Goal: Information Seeking & Learning: Learn about a topic

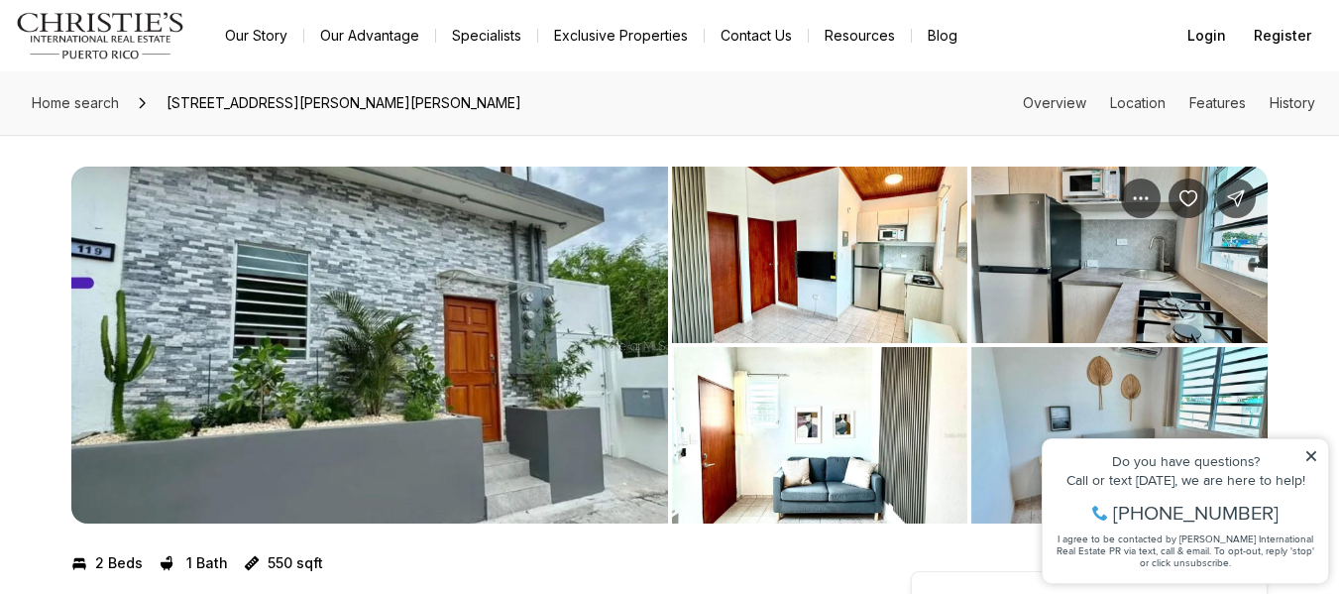
click at [1309, 452] on icon at bounding box center [1311, 456] width 14 height 14
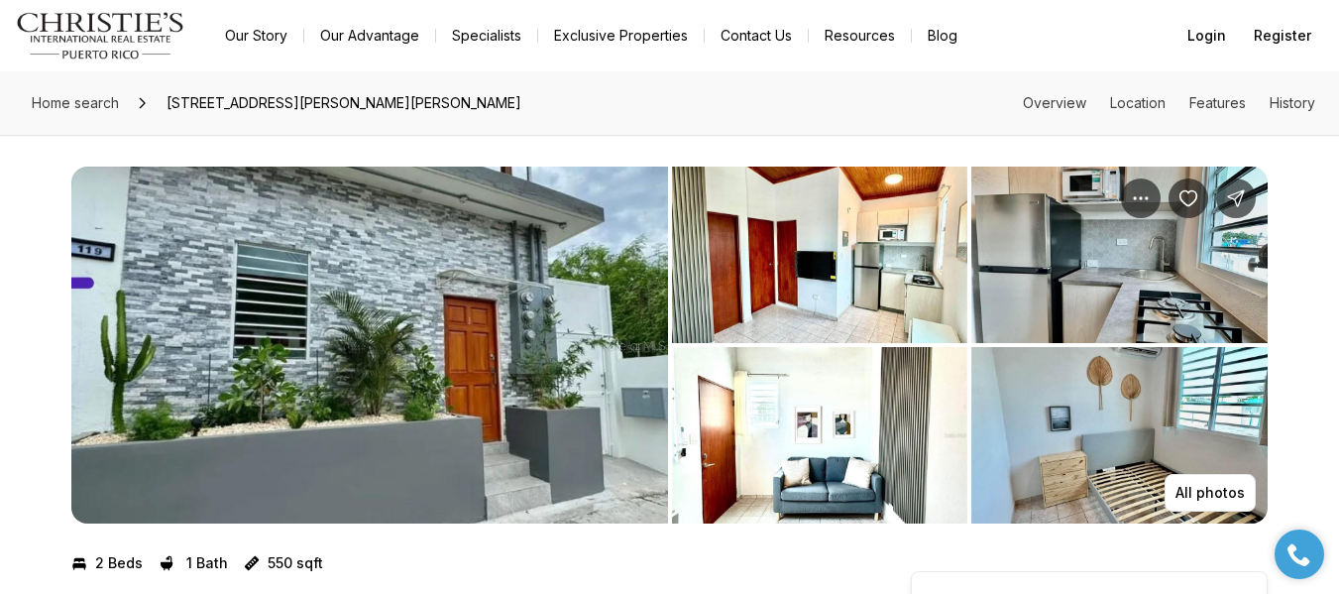
click at [516, 325] on img "View image gallery" at bounding box center [369, 345] width 597 height 357
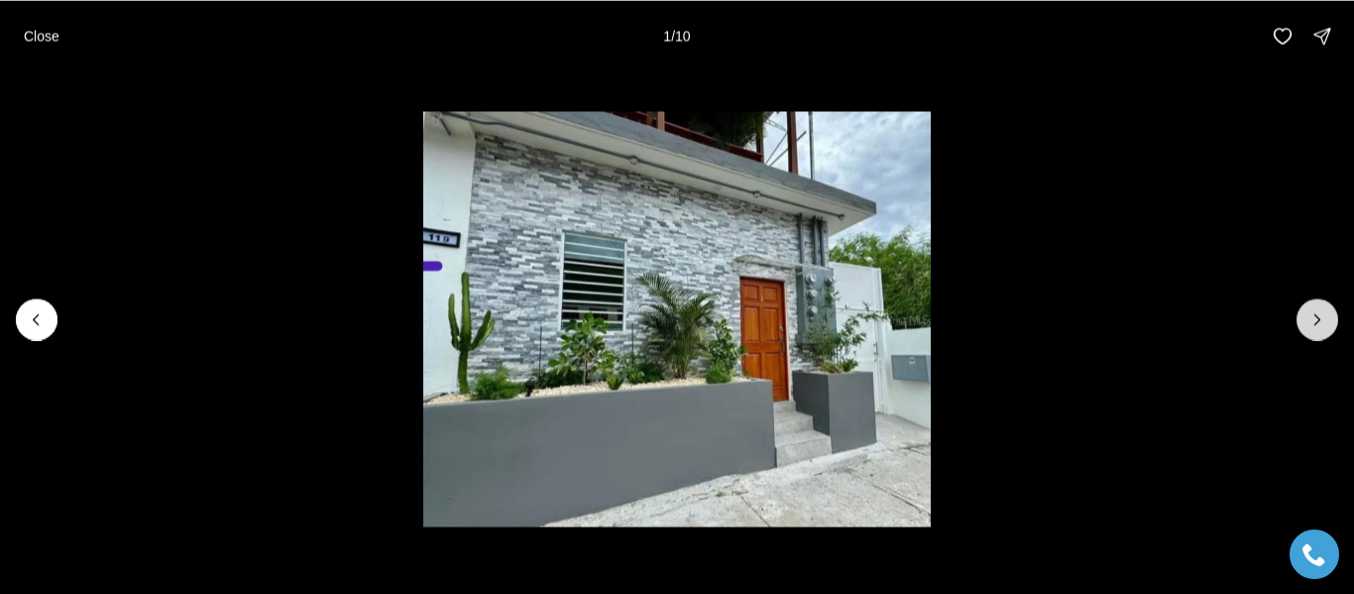
click at [1324, 310] on icon "Next slide" at bounding box center [1317, 319] width 20 height 20
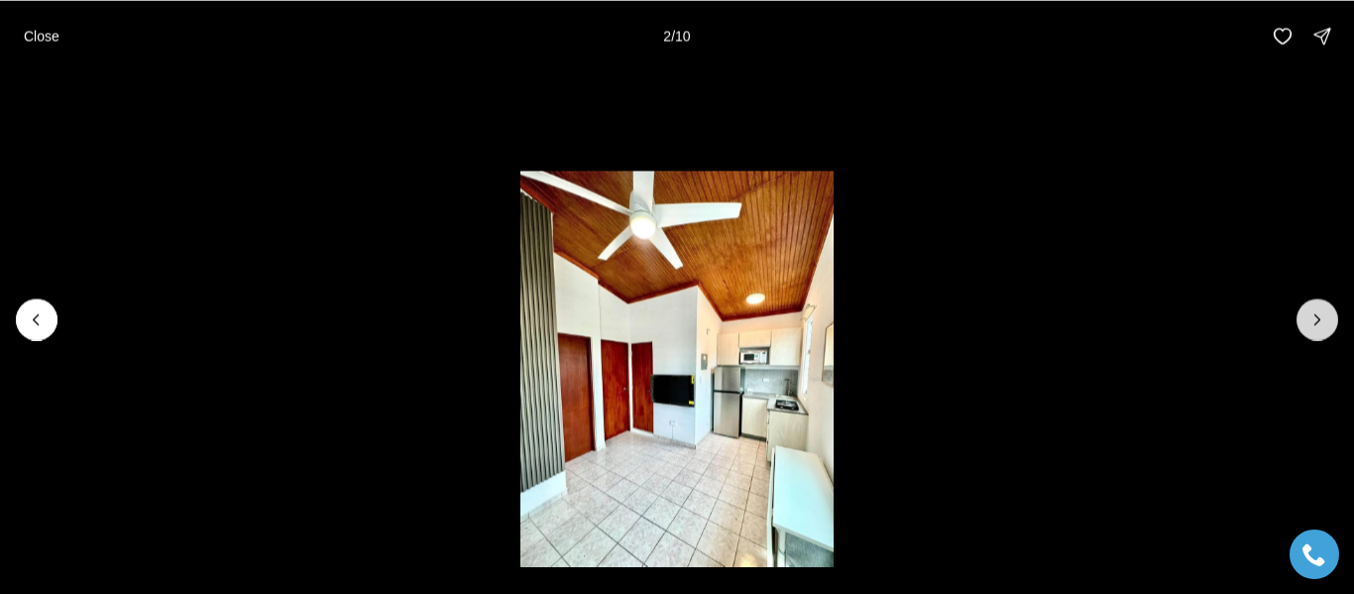
click at [1324, 310] on icon "Next slide" at bounding box center [1317, 319] width 20 height 20
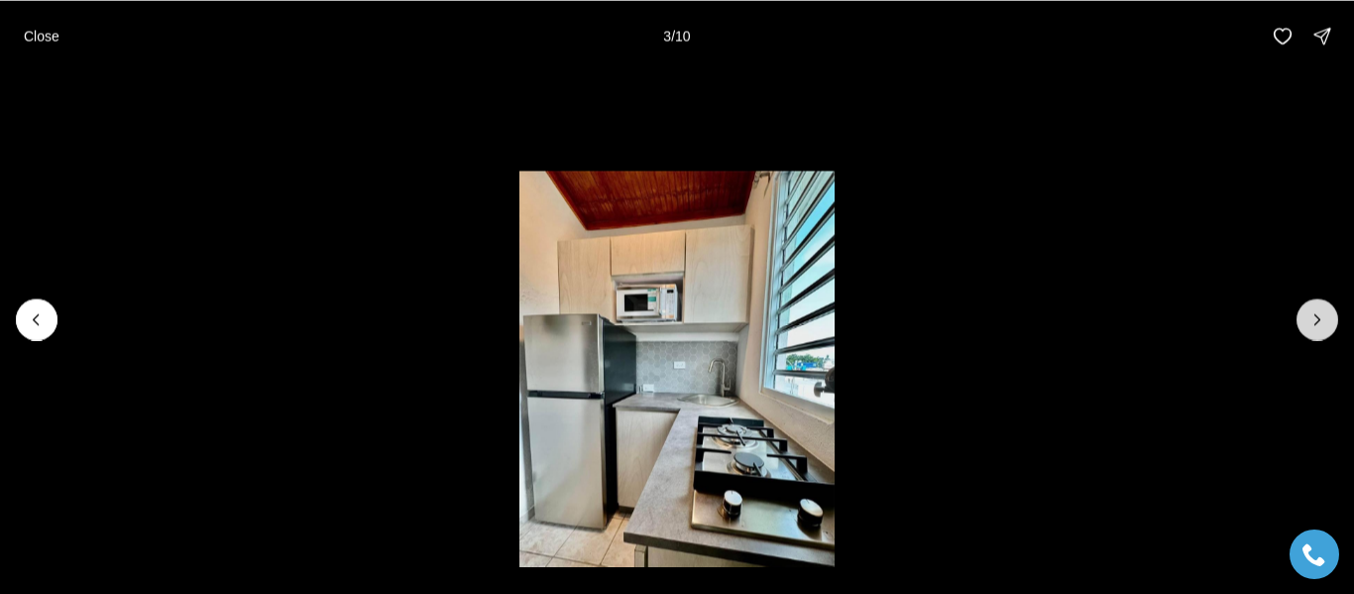
click at [1324, 310] on icon "Next slide" at bounding box center [1317, 319] width 20 height 20
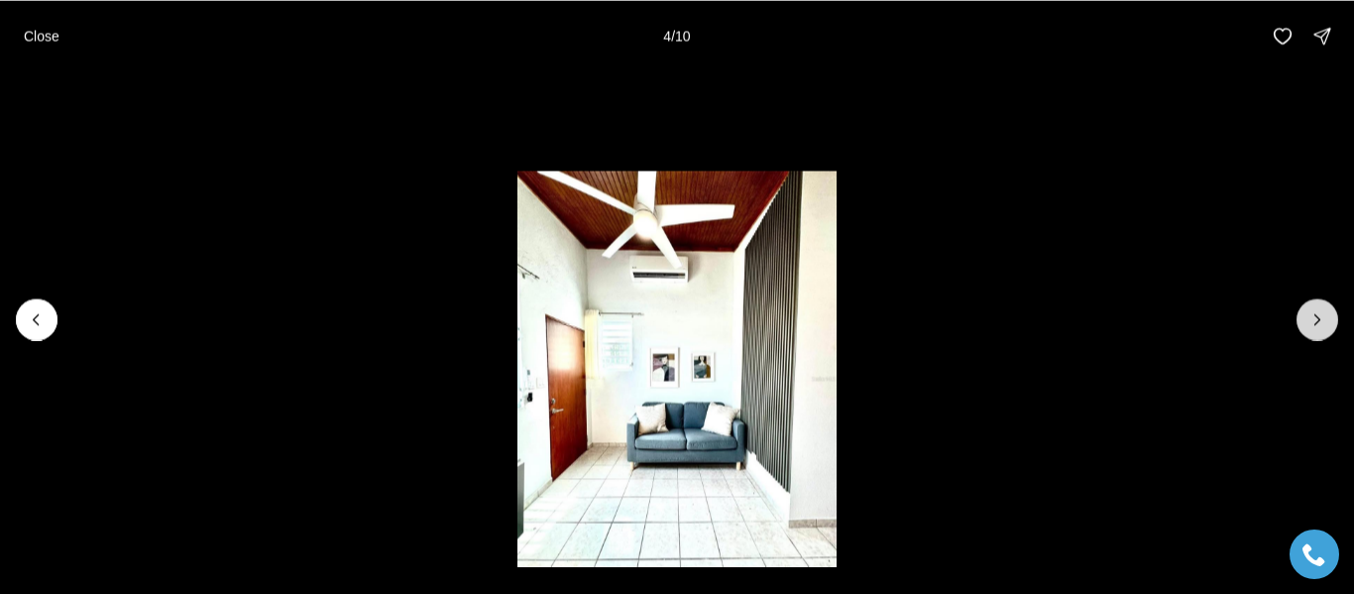
click at [1324, 310] on icon "Next slide" at bounding box center [1317, 319] width 20 height 20
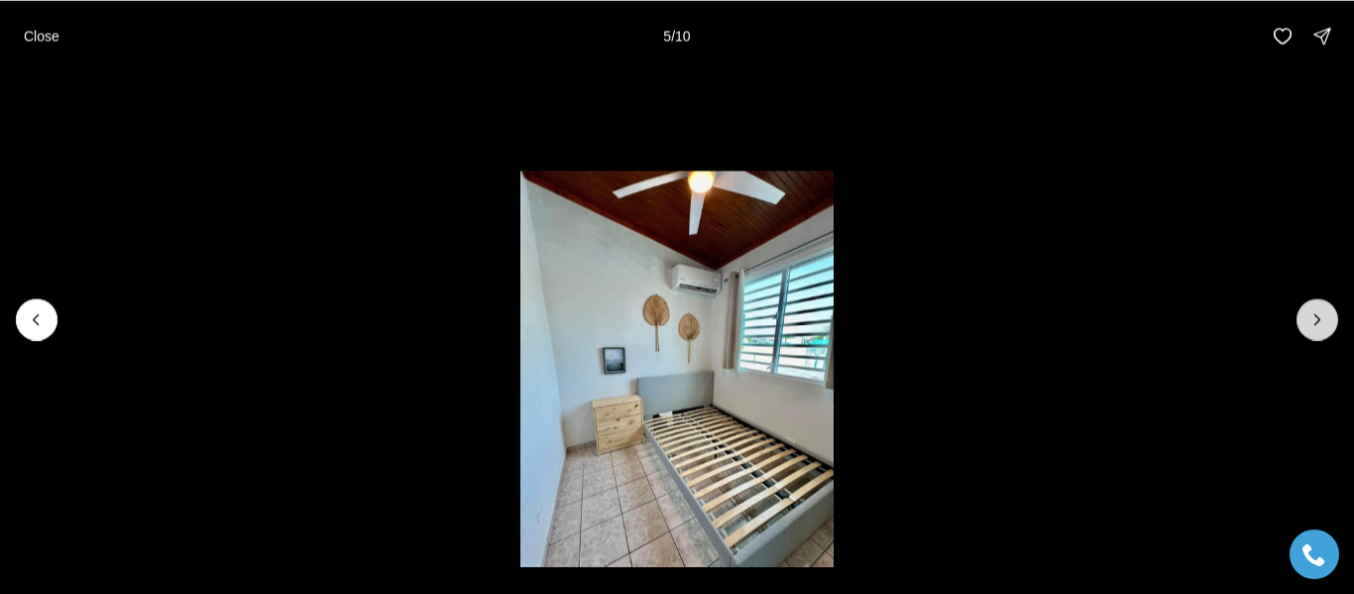
click at [1324, 310] on icon "Next slide" at bounding box center [1317, 319] width 20 height 20
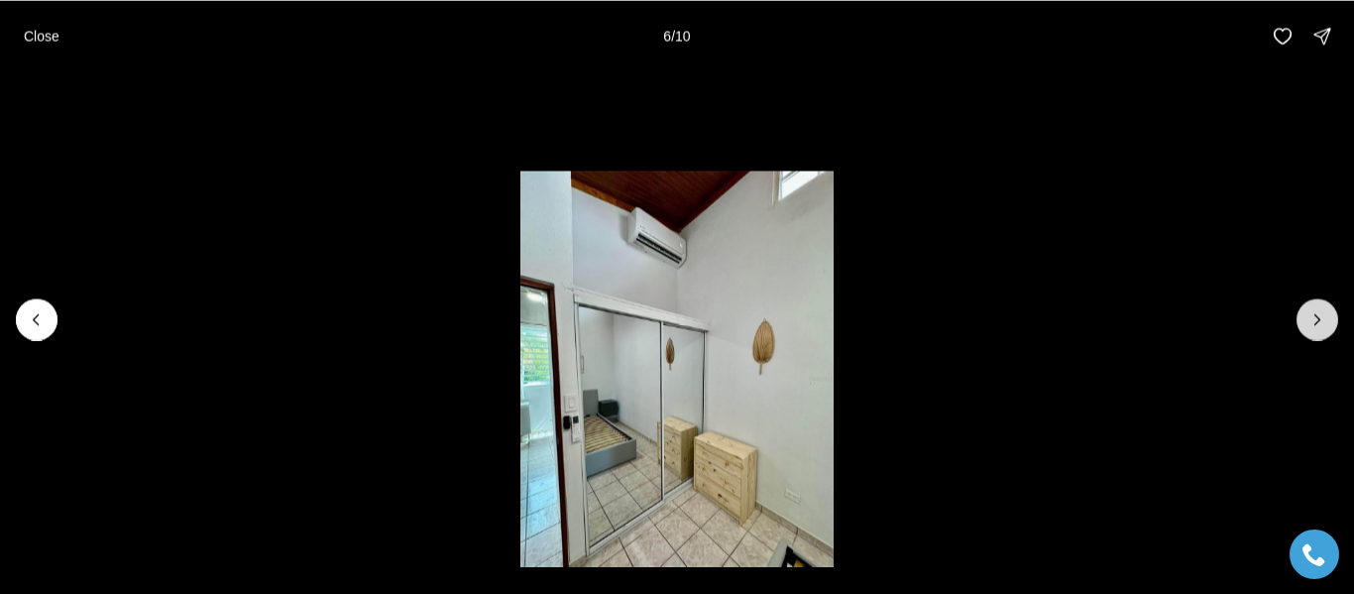
click at [1324, 310] on icon "Next slide" at bounding box center [1317, 319] width 20 height 20
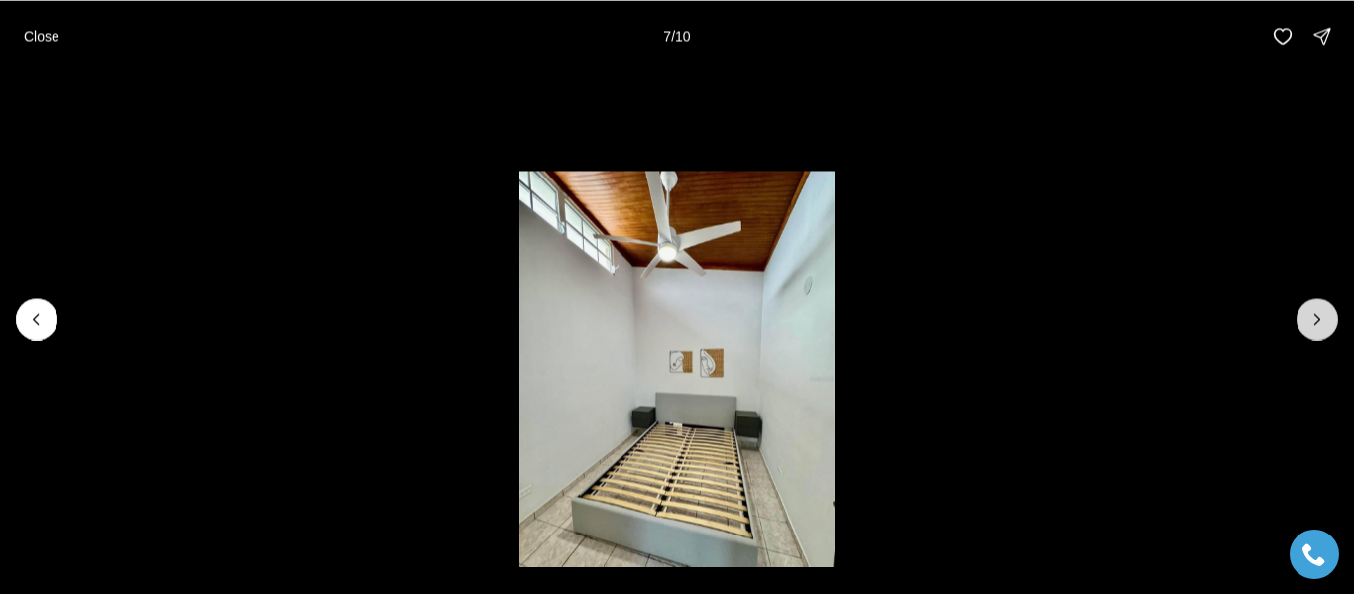
click at [1324, 310] on icon "Next slide" at bounding box center [1317, 319] width 20 height 20
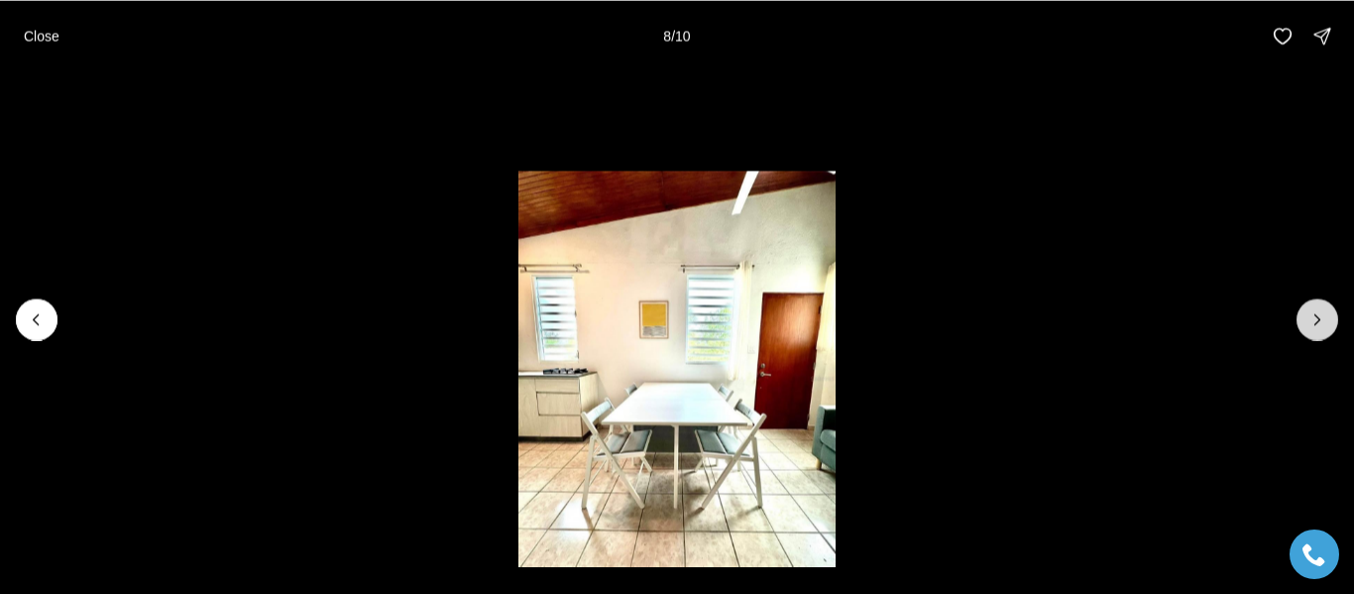
click at [1324, 310] on icon "Next slide" at bounding box center [1317, 319] width 20 height 20
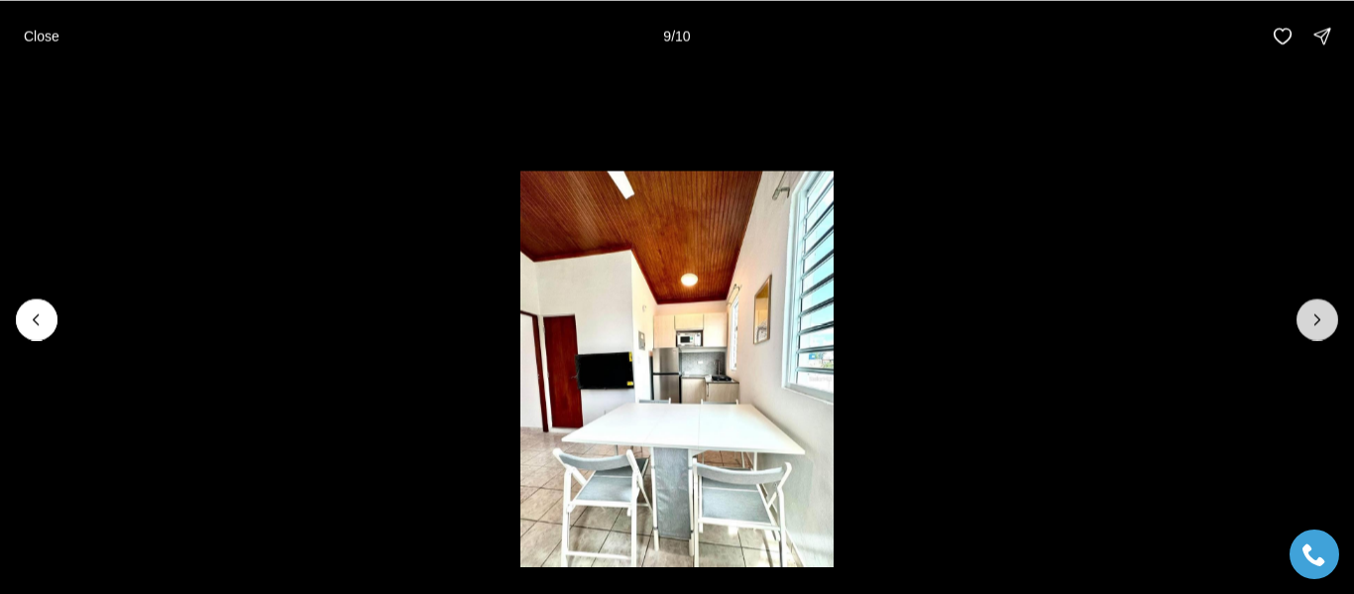
click at [1324, 310] on icon "Next slide" at bounding box center [1317, 319] width 20 height 20
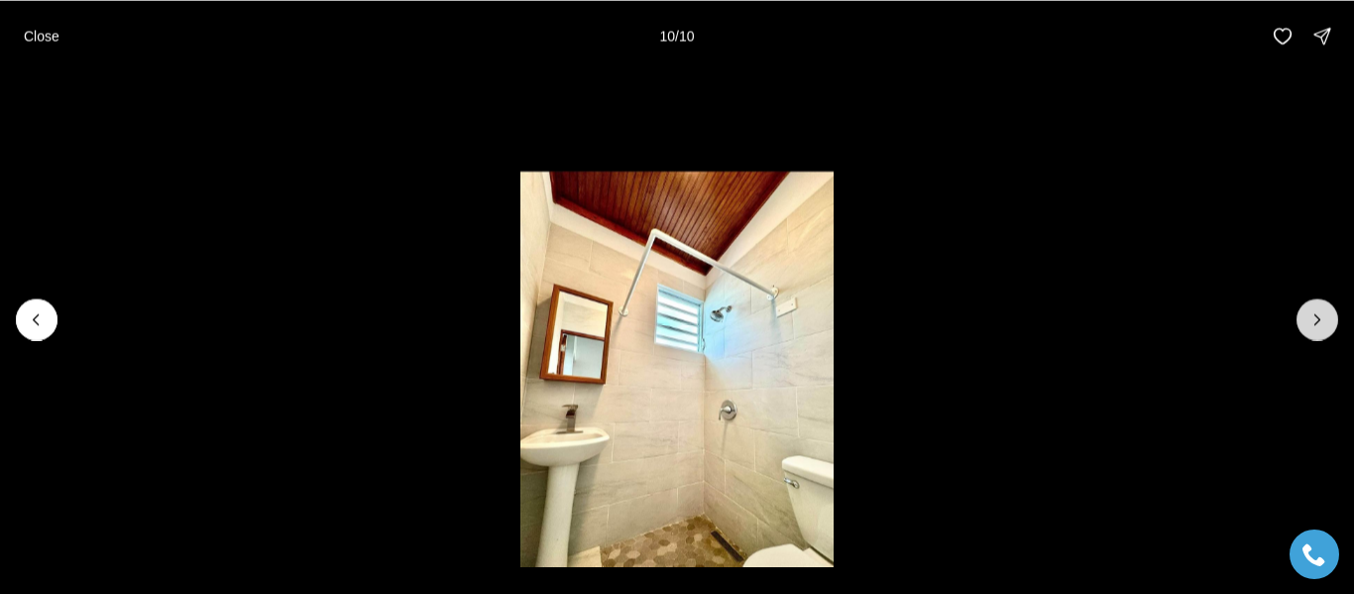
click at [1324, 310] on div at bounding box center [1317, 319] width 42 height 42
click at [1316, 318] on div at bounding box center [1317, 319] width 42 height 42
click at [27, 310] on icon "Previous slide" at bounding box center [37, 319] width 20 height 20
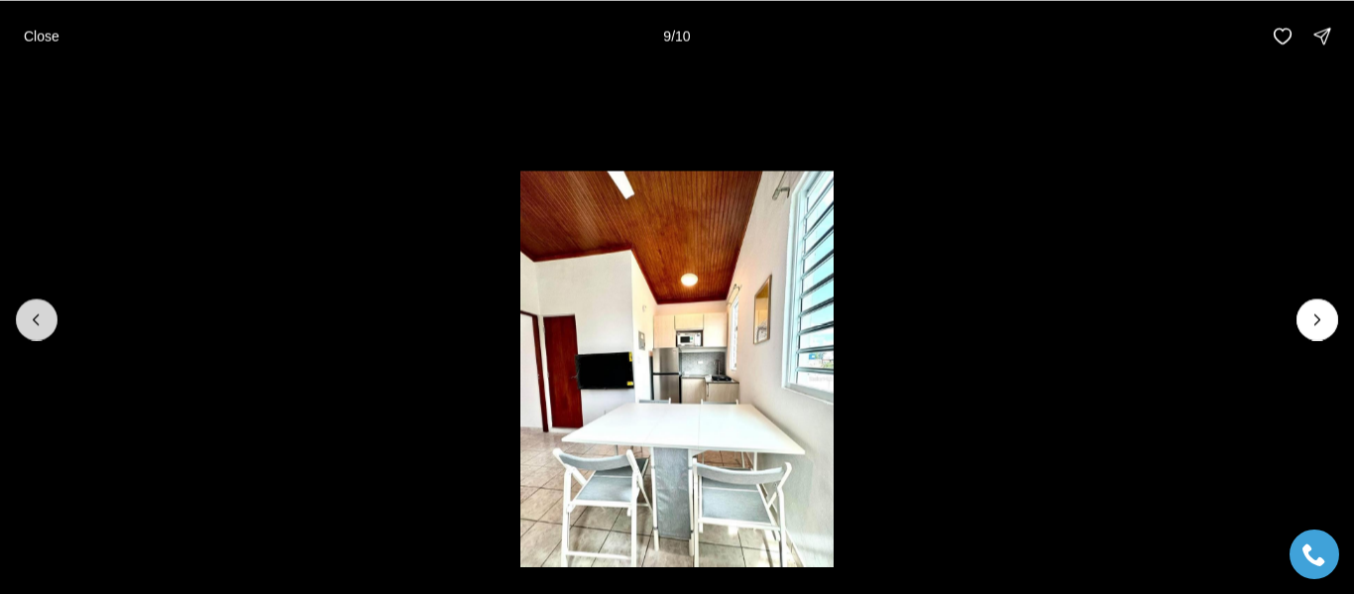
click at [27, 310] on icon "Previous slide" at bounding box center [37, 319] width 20 height 20
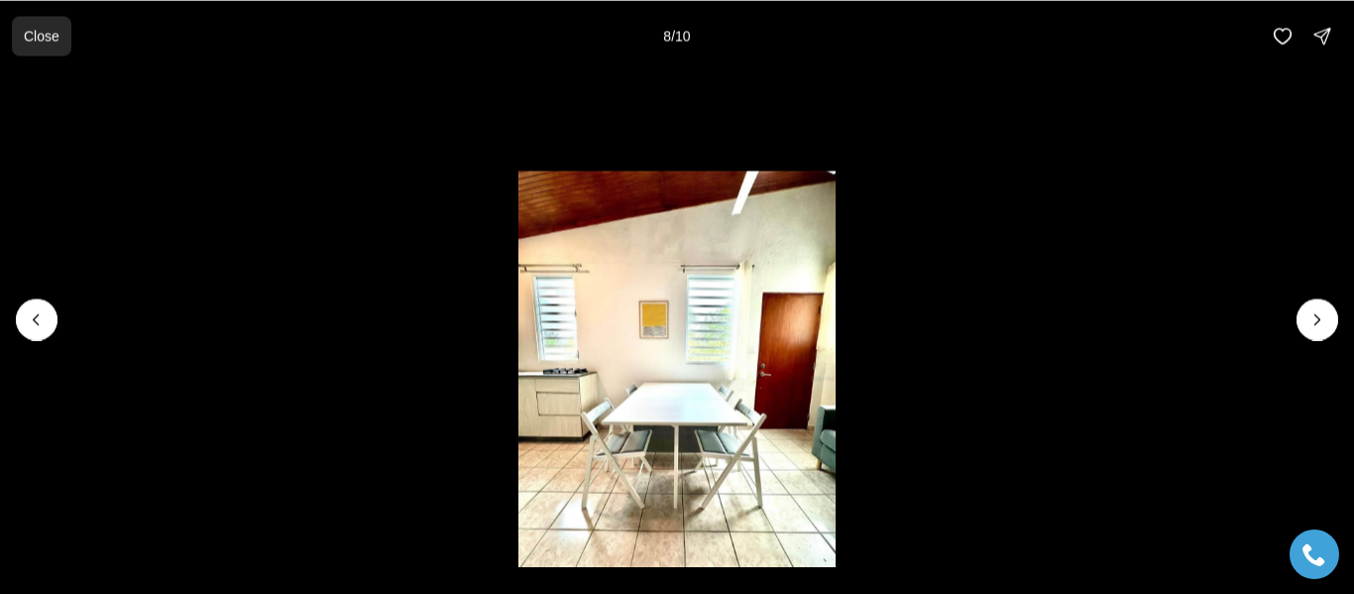
click at [39, 47] on button "Close" at bounding box center [41, 36] width 59 height 40
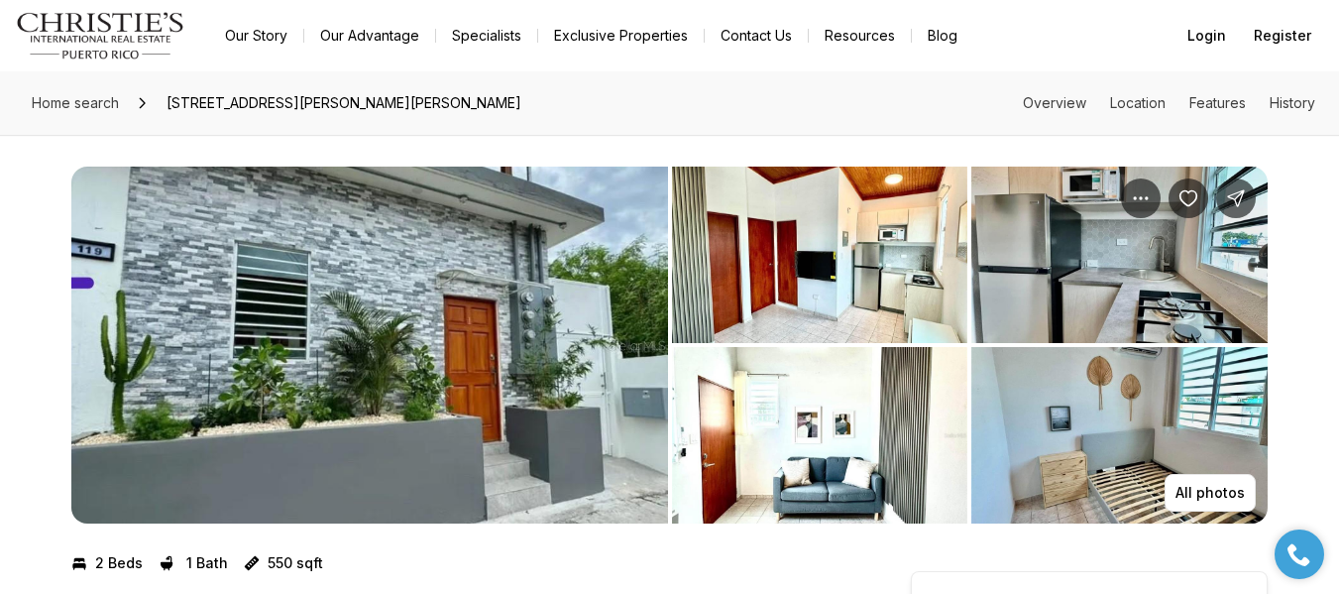
click at [23, 324] on div "All photos" at bounding box center [669, 329] width 1339 height 389
click at [370, 306] on img "View image gallery" at bounding box center [369, 345] width 597 height 357
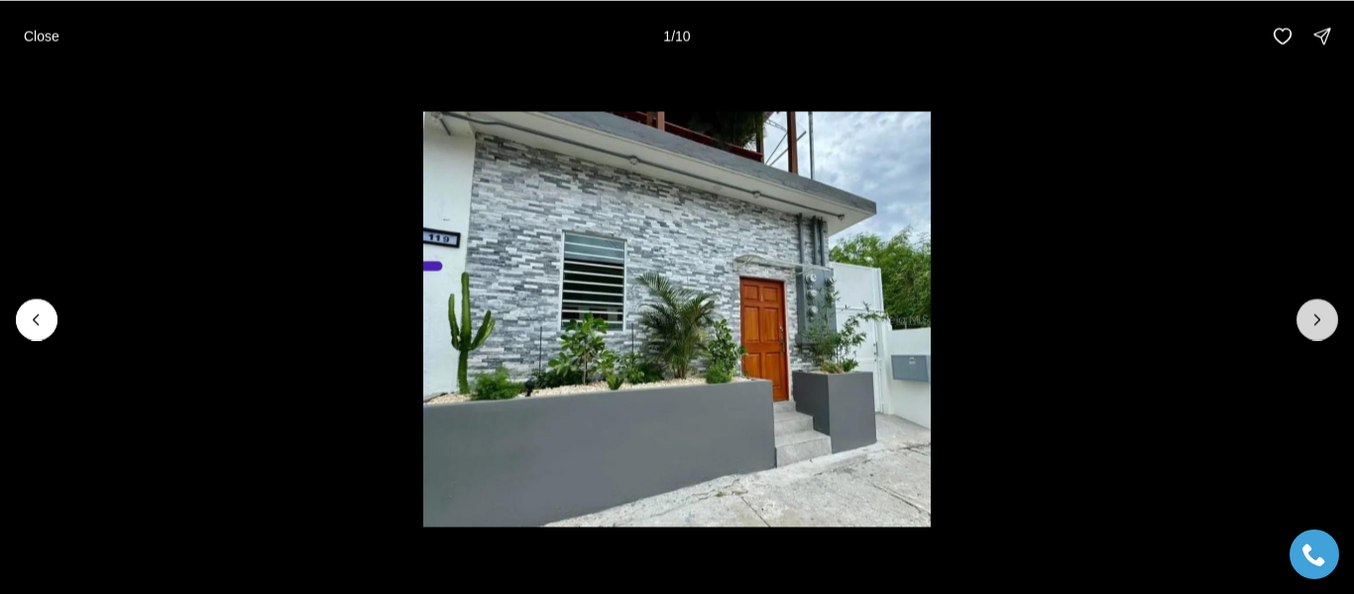
click at [1315, 314] on icon "Next slide" at bounding box center [1317, 319] width 5 height 10
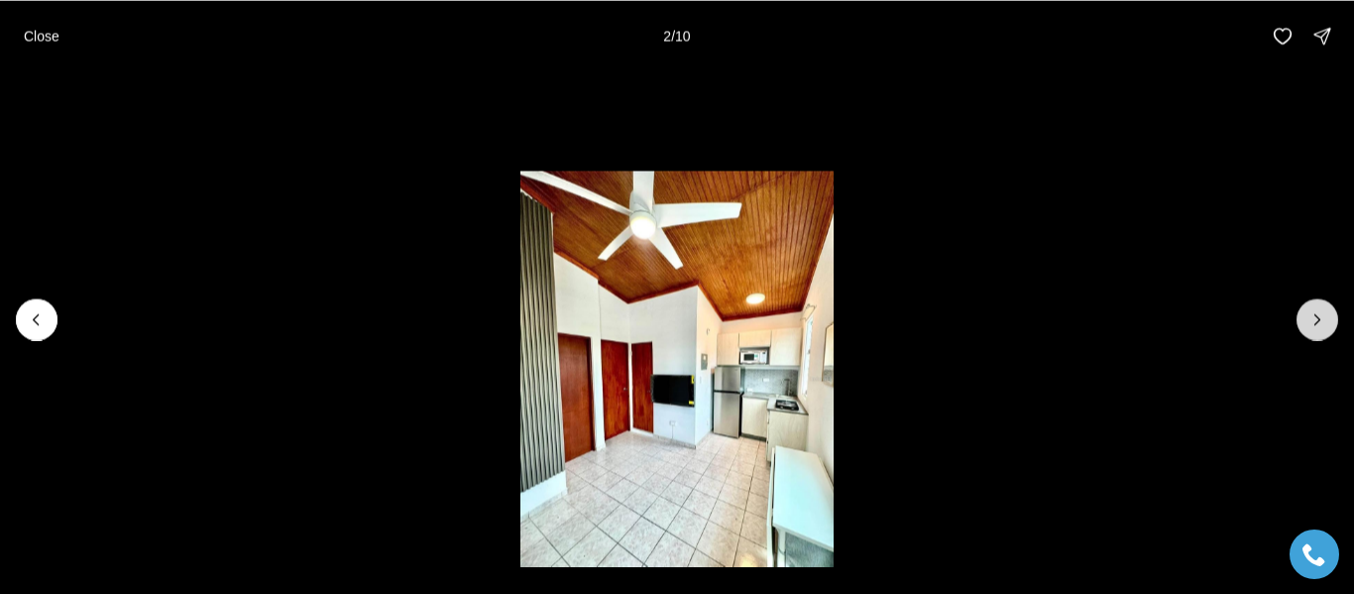
click at [1315, 314] on icon "Next slide" at bounding box center [1317, 319] width 5 height 10
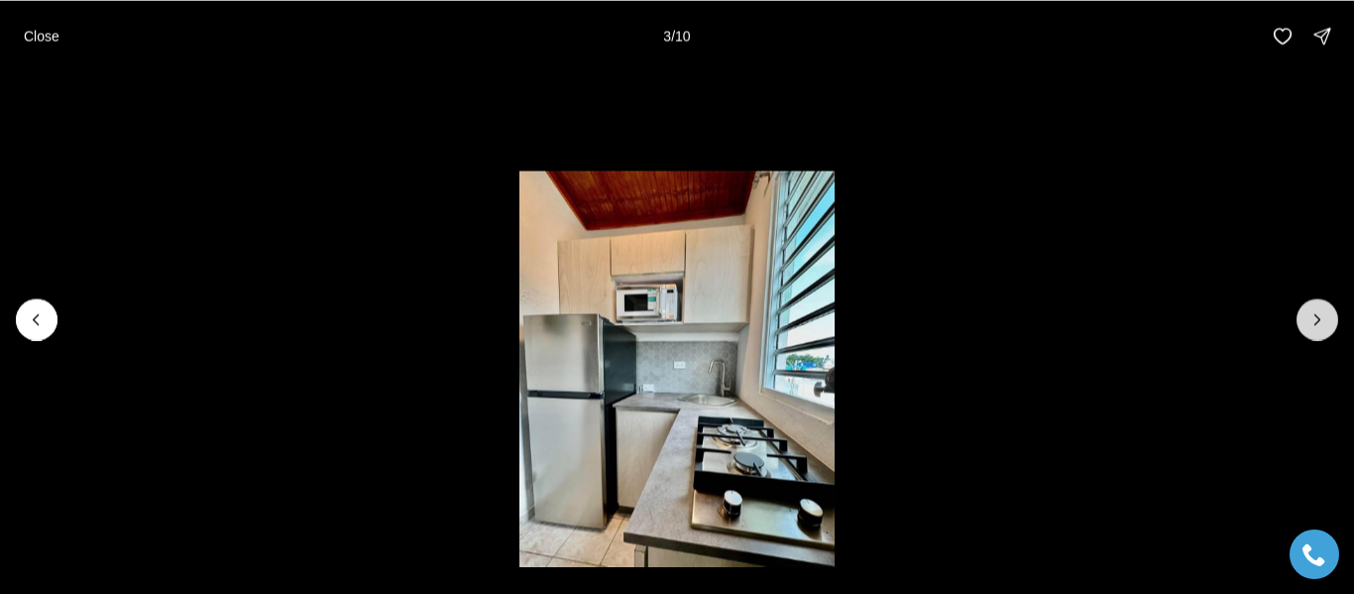
click at [1315, 314] on icon "Next slide" at bounding box center [1317, 319] width 5 height 10
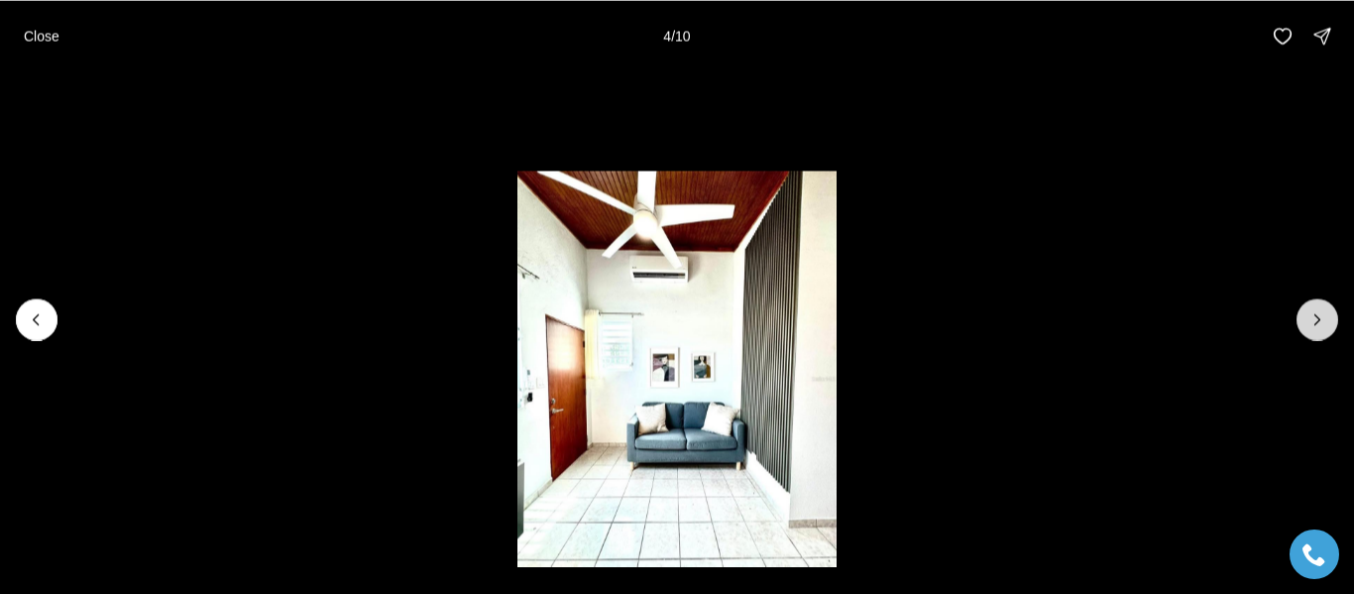
click at [1315, 314] on icon "Next slide" at bounding box center [1317, 319] width 5 height 10
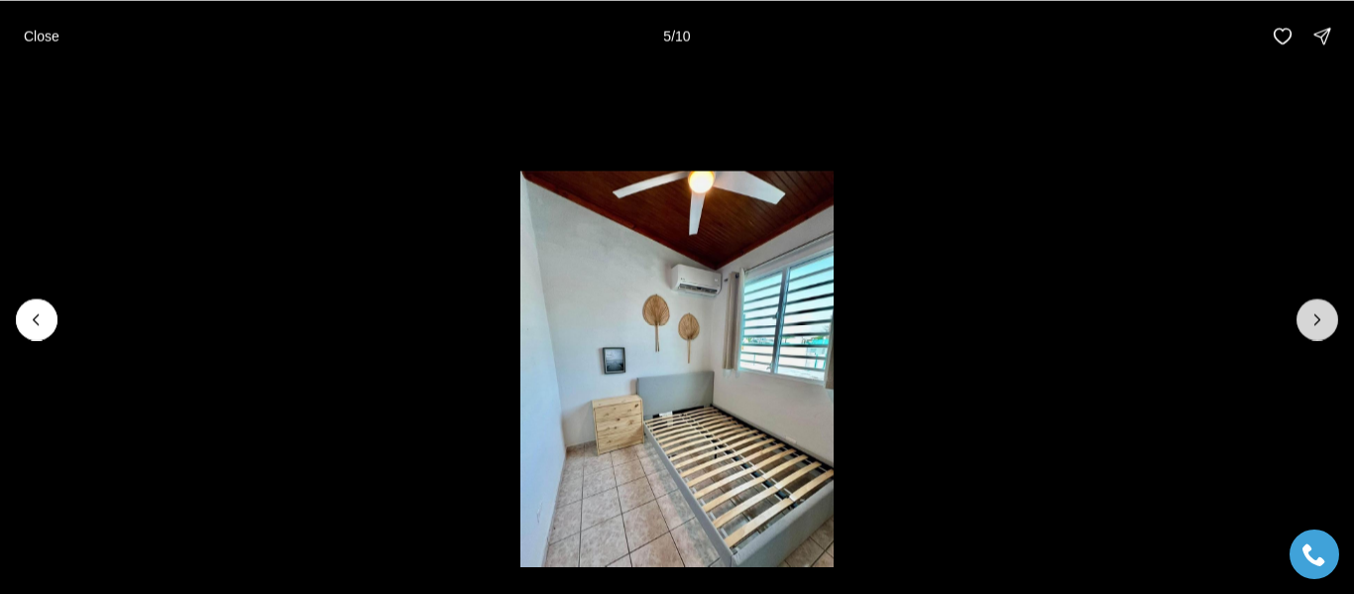
click at [1315, 314] on icon "Next slide" at bounding box center [1317, 319] width 5 height 10
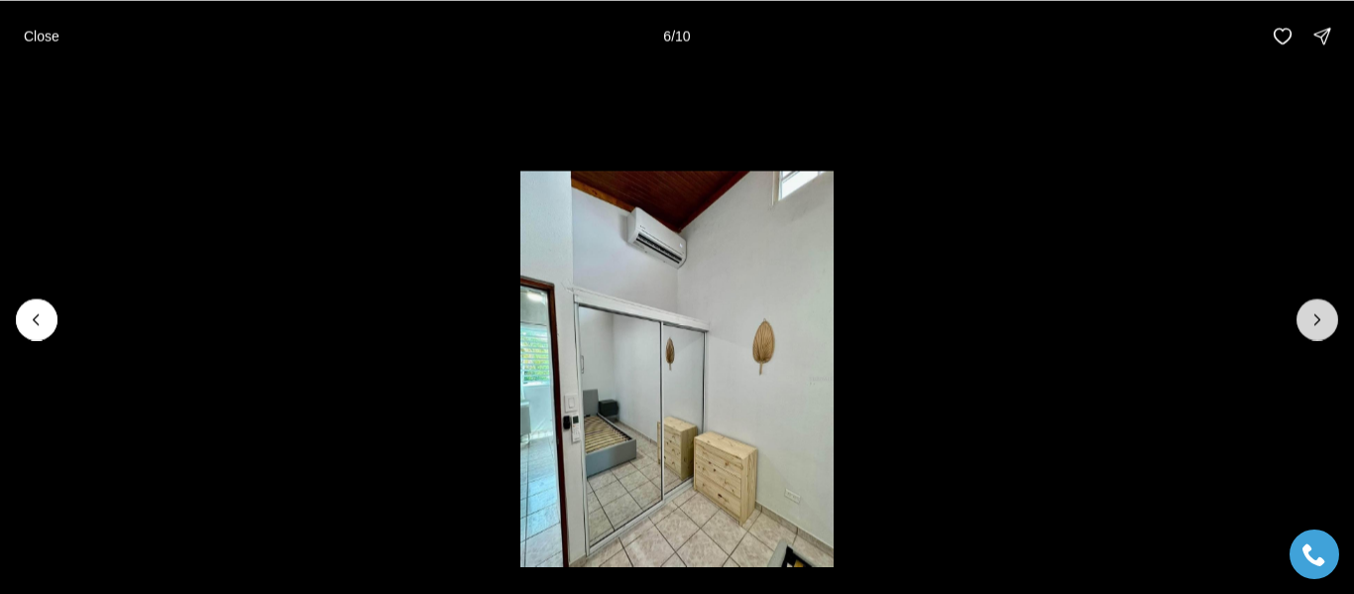
click at [1315, 314] on icon "Next slide" at bounding box center [1317, 319] width 5 height 10
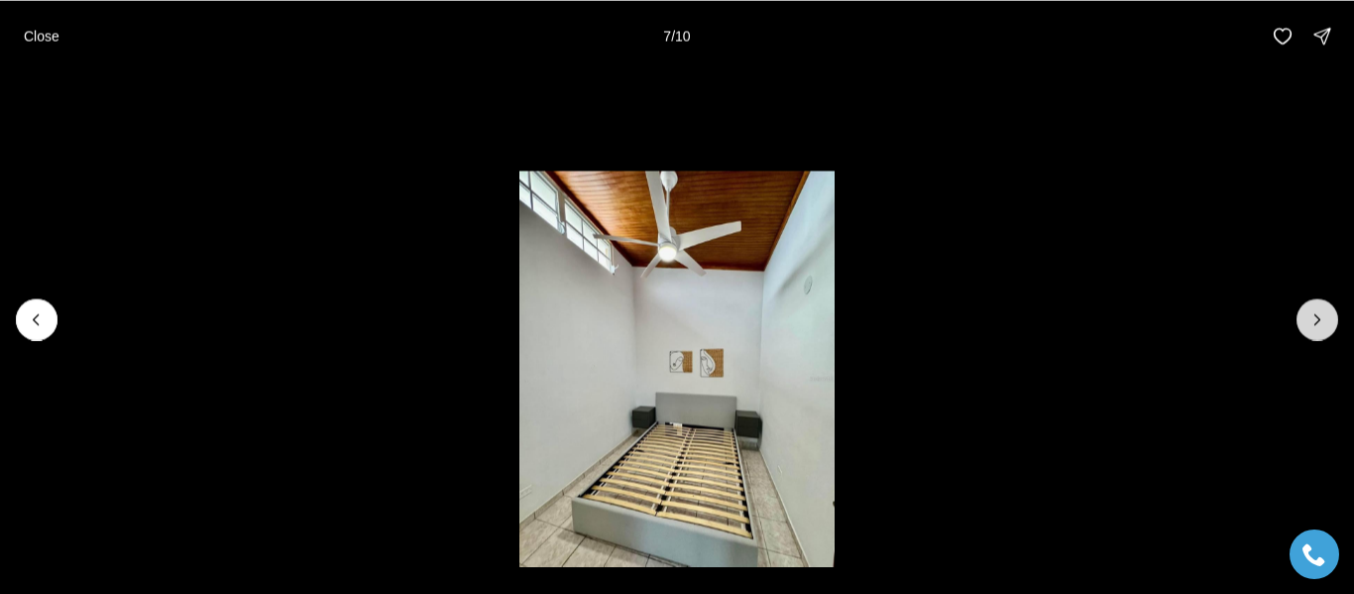
click at [1315, 314] on icon "Next slide" at bounding box center [1317, 319] width 5 height 10
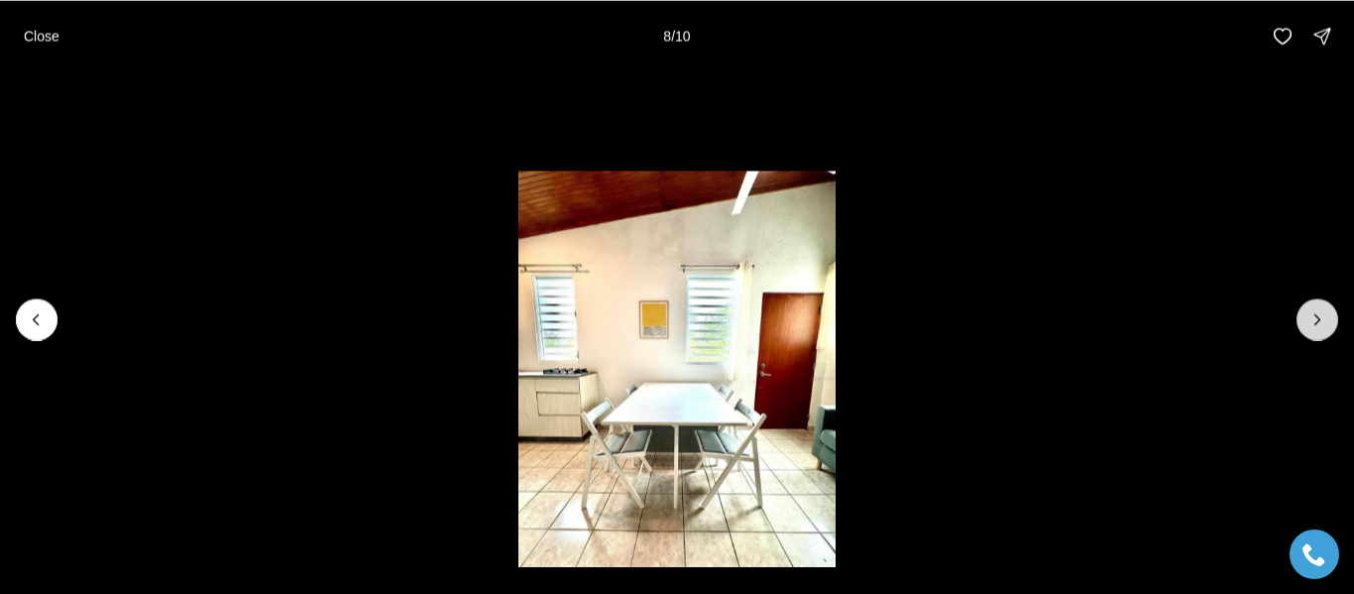
click at [1315, 314] on icon "Next slide" at bounding box center [1317, 319] width 5 height 10
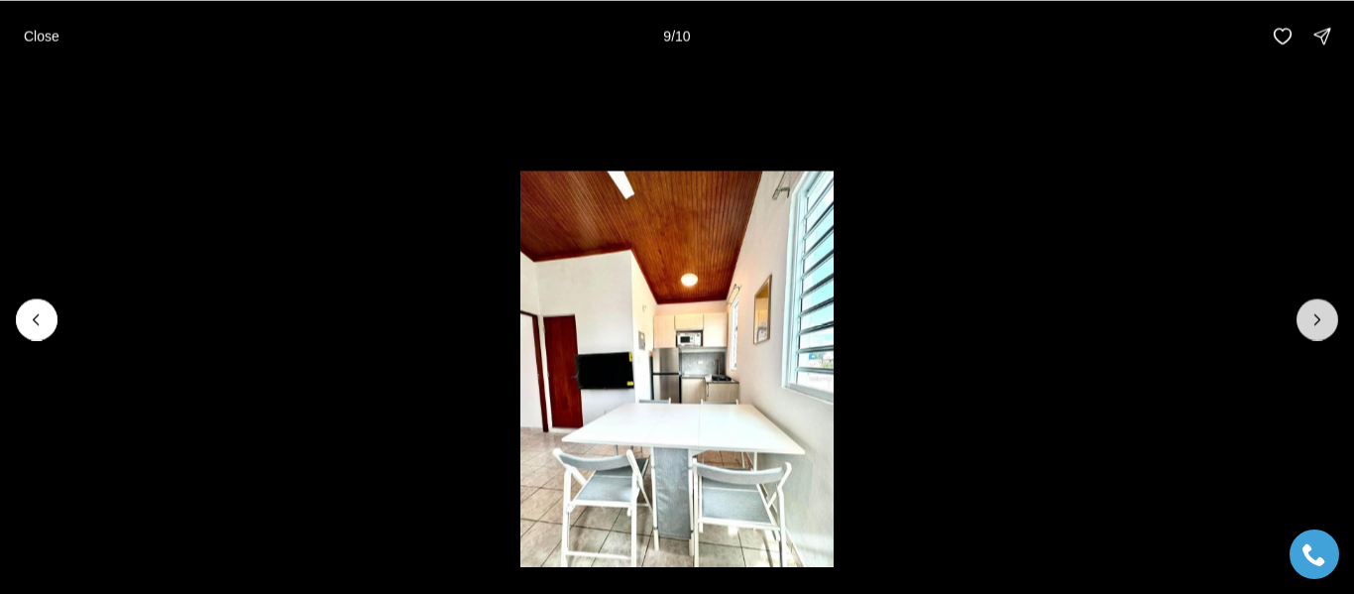
click at [1315, 314] on icon "Next slide" at bounding box center [1317, 319] width 5 height 10
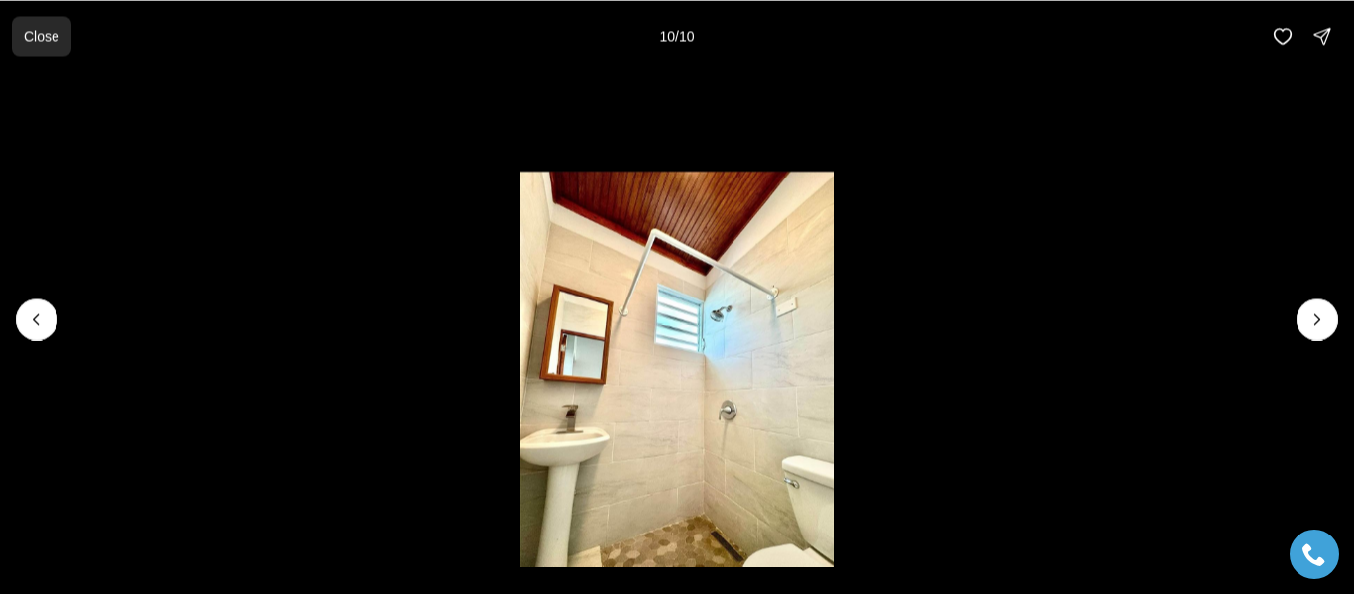
click at [55, 41] on p "Close" at bounding box center [42, 36] width 36 height 16
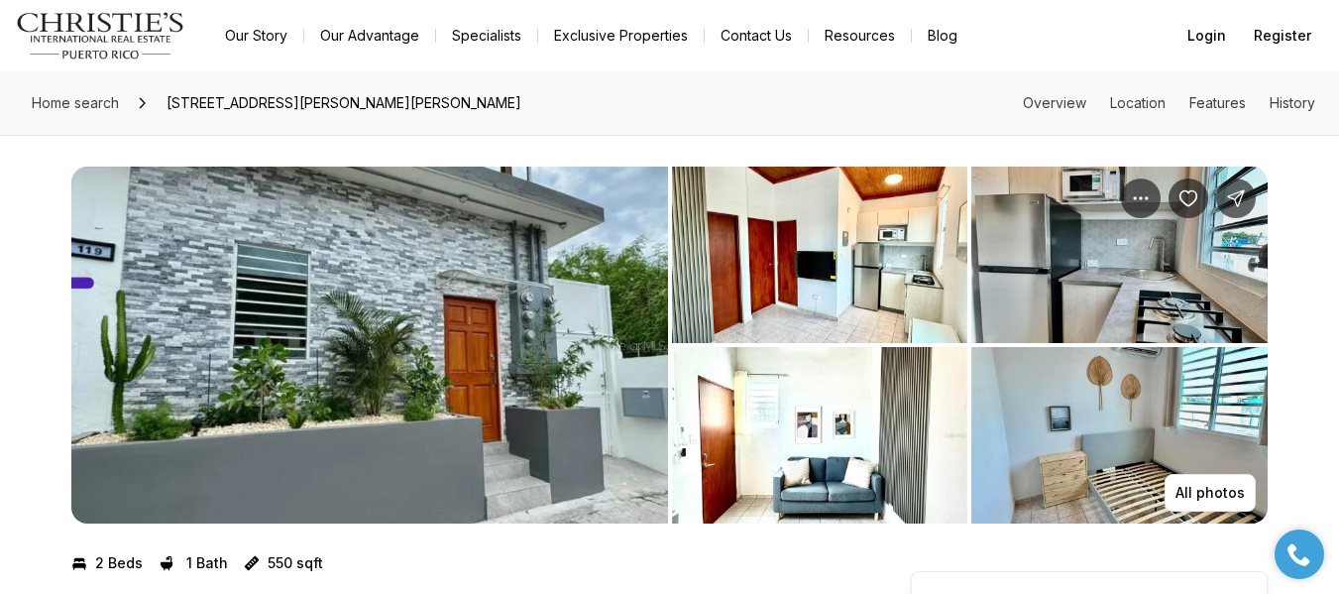
click at [119, 26] on img "Main navigation" at bounding box center [100, 36] width 169 height 48
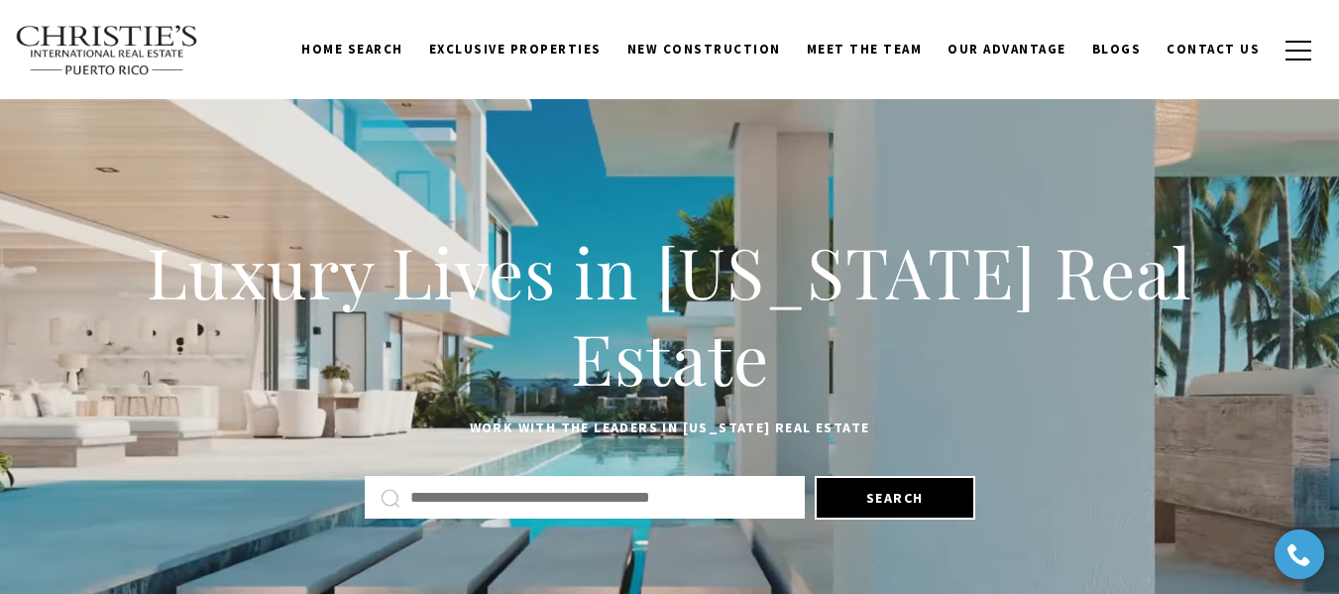
scroll to position [14, 0]
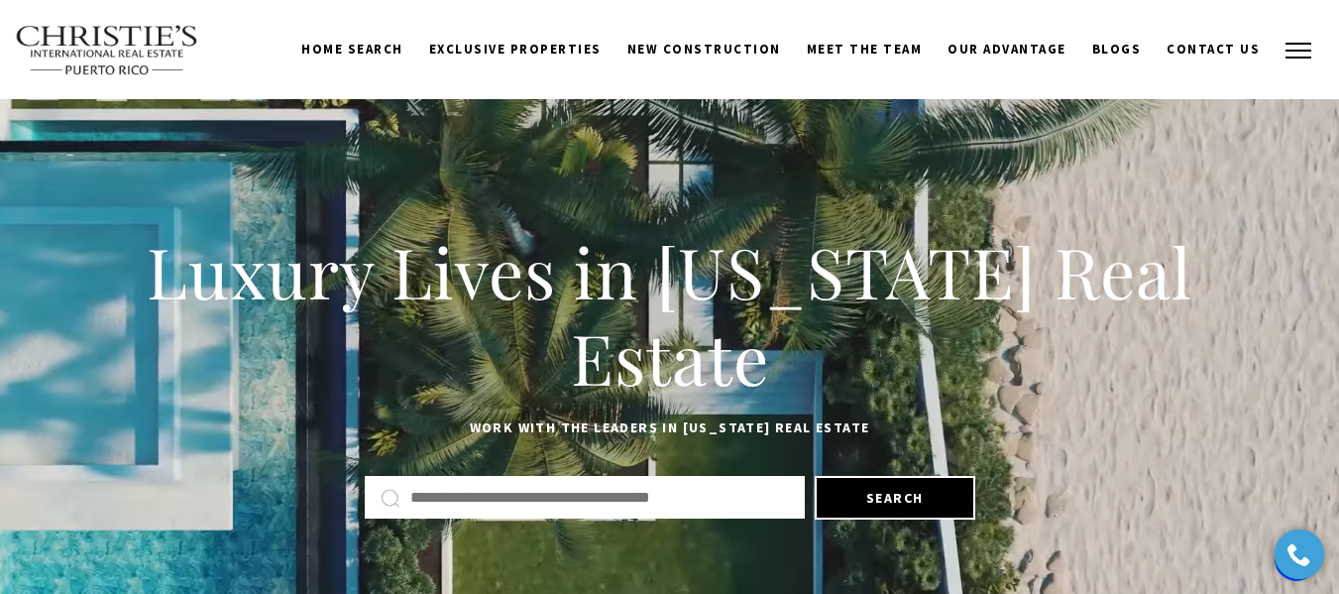
click at [1296, 60] on button "button" at bounding box center [1299, 50] width 52 height 57
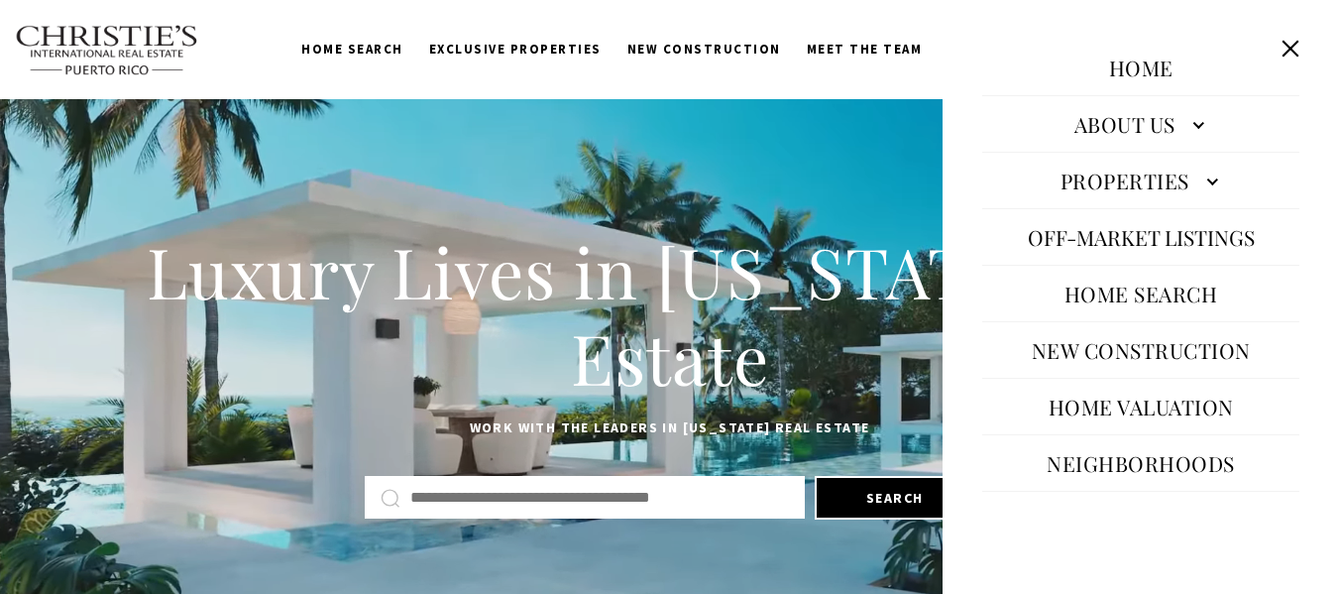
click at [1200, 179] on link "Properties" at bounding box center [1140, 181] width 317 height 48
